Goal: Information Seeking & Learning: Learn about a topic

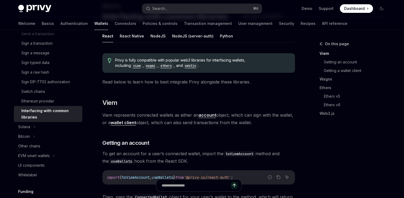
scroll to position [39, 0]
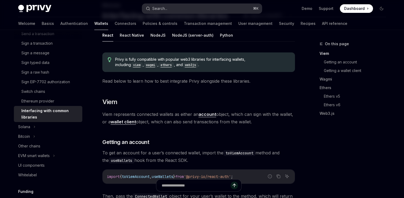
click at [209, 5] on button "Search... ⌘ K" at bounding box center [202, 9] width 120 height 10
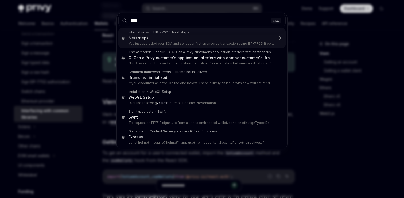
type input "*****"
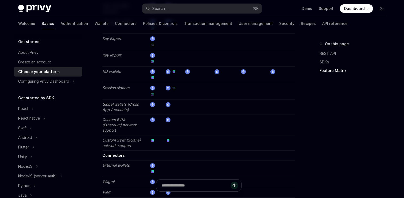
scroll to position [855, 0]
